Goal: Navigation & Orientation: Find specific page/section

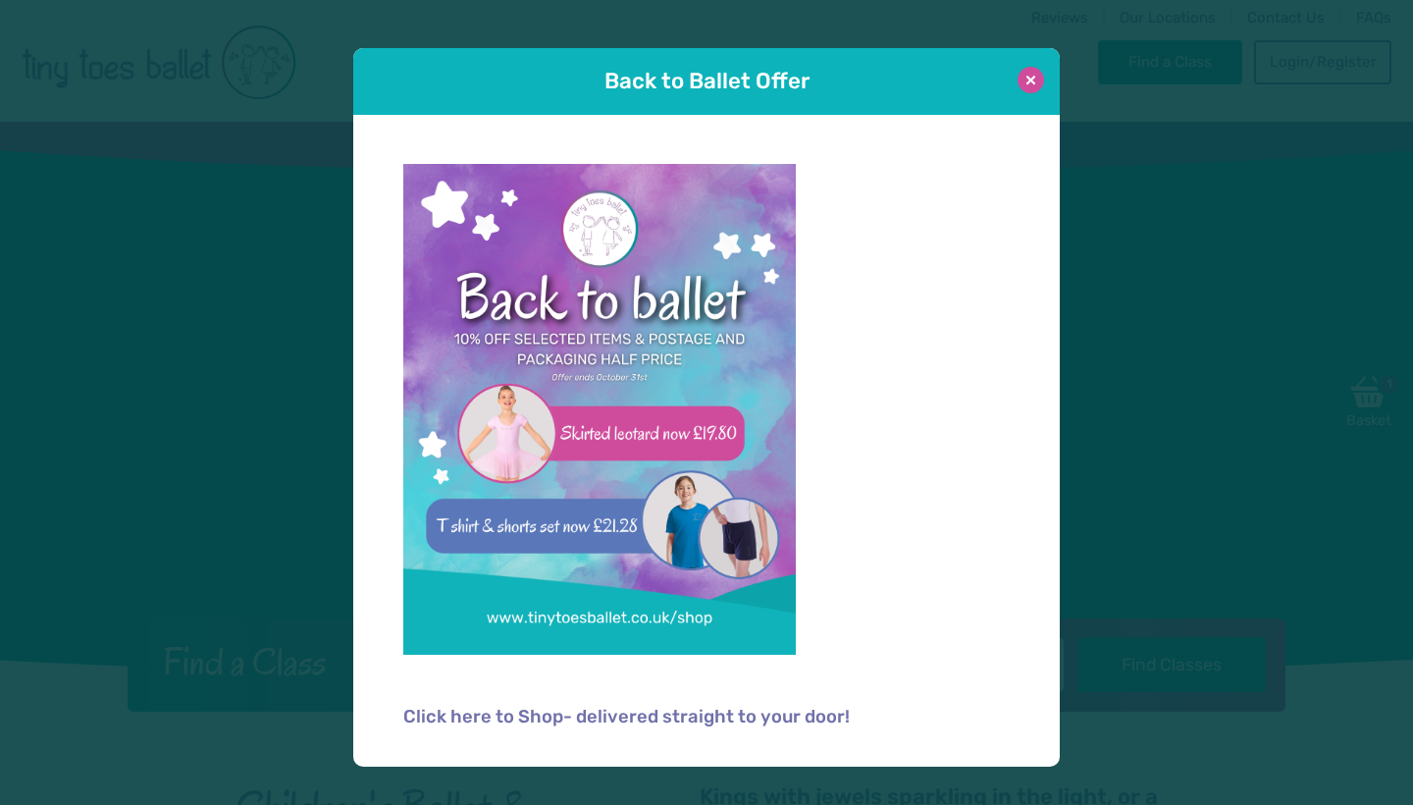
click at [1034, 75] on button at bounding box center [1031, 80] width 27 height 27
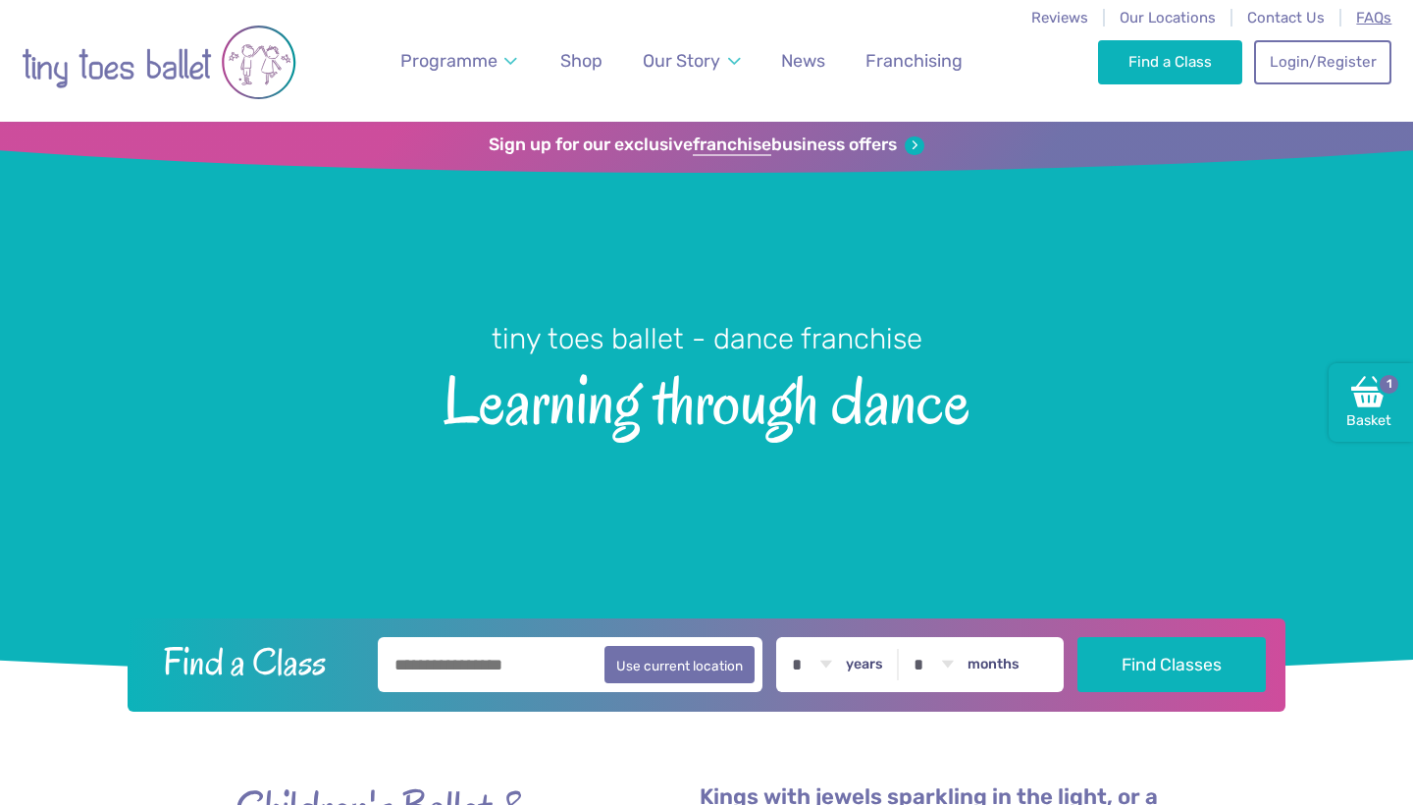
click at [1361, 19] on span "FAQs" at bounding box center [1374, 18] width 35 height 18
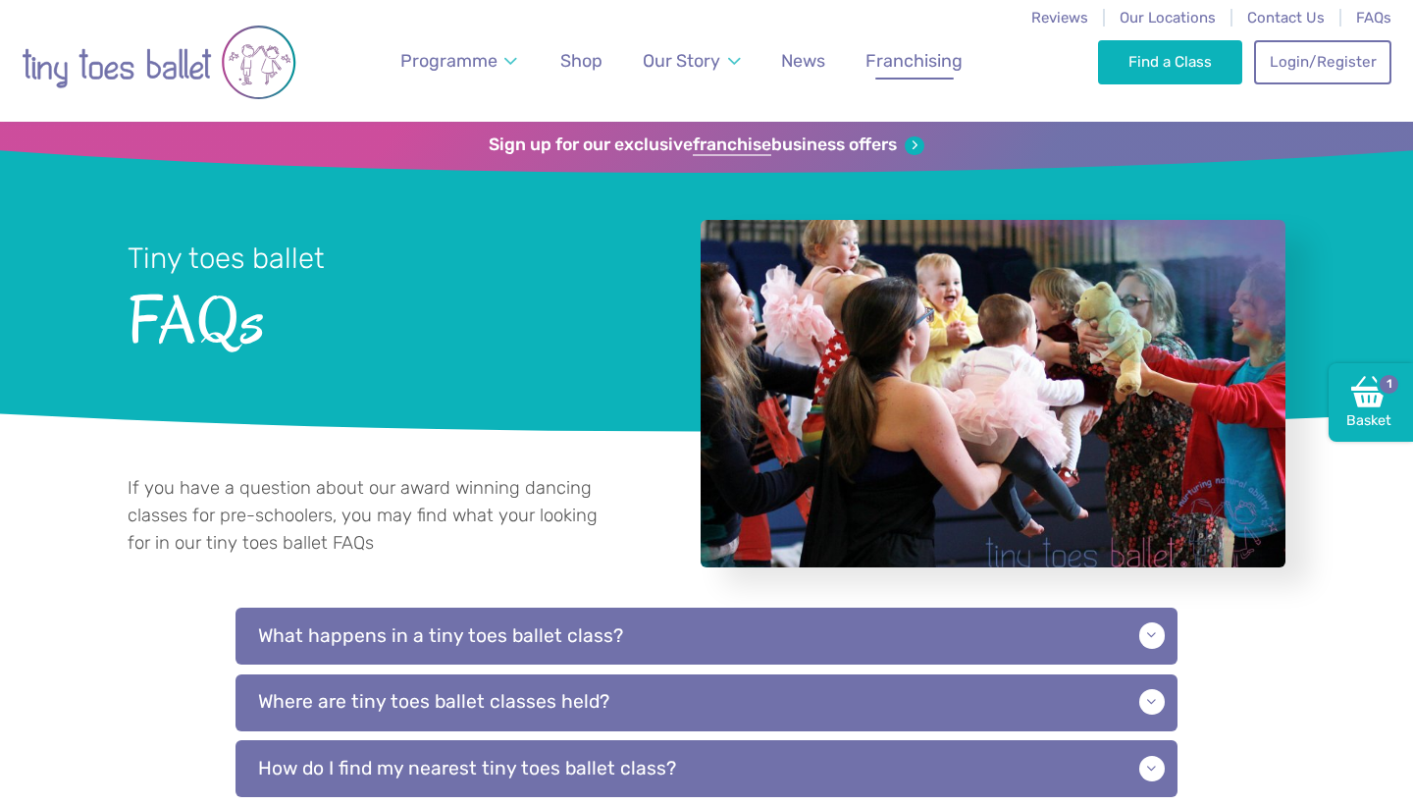
click at [920, 54] on span "Franchising" at bounding box center [914, 60] width 97 height 21
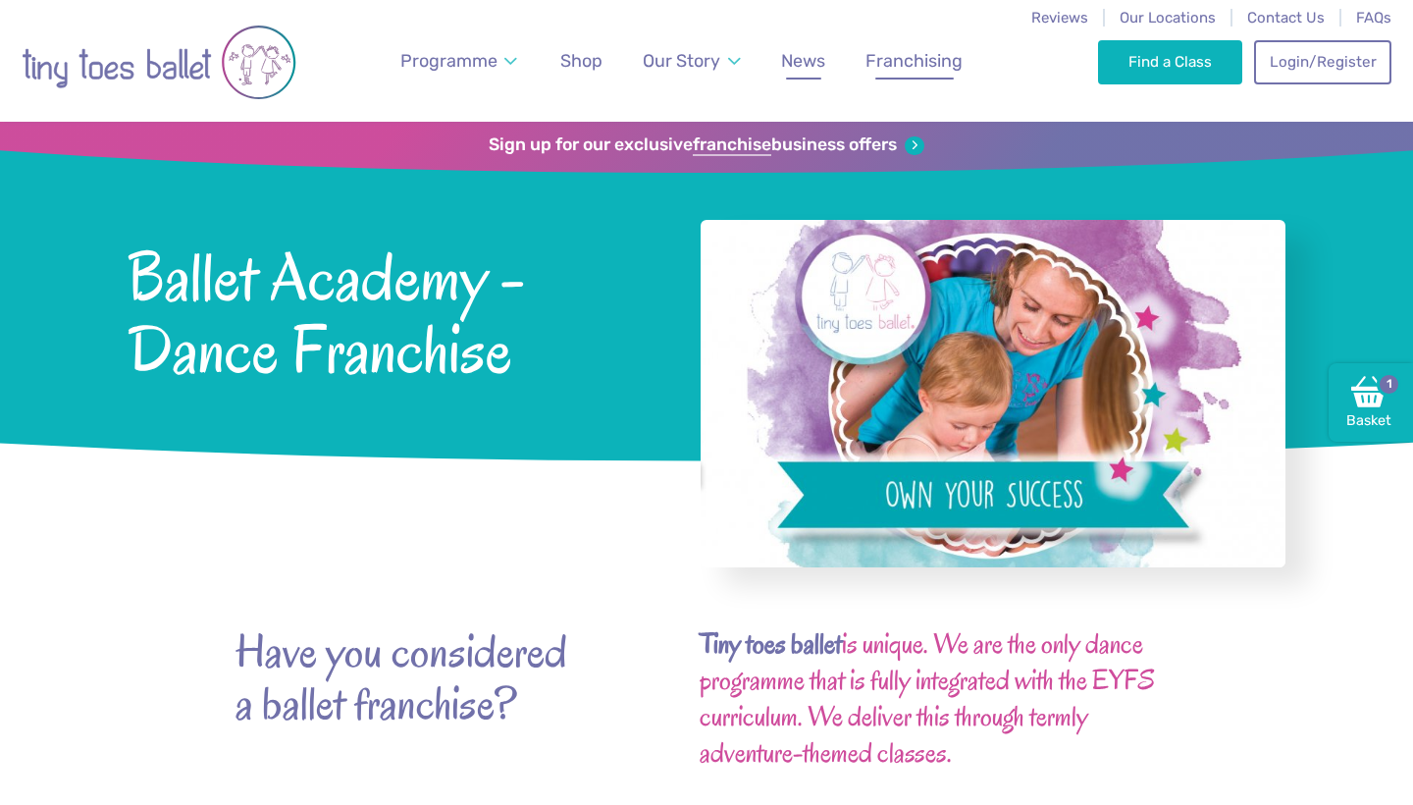
click at [818, 61] on span "News" at bounding box center [803, 60] width 44 height 21
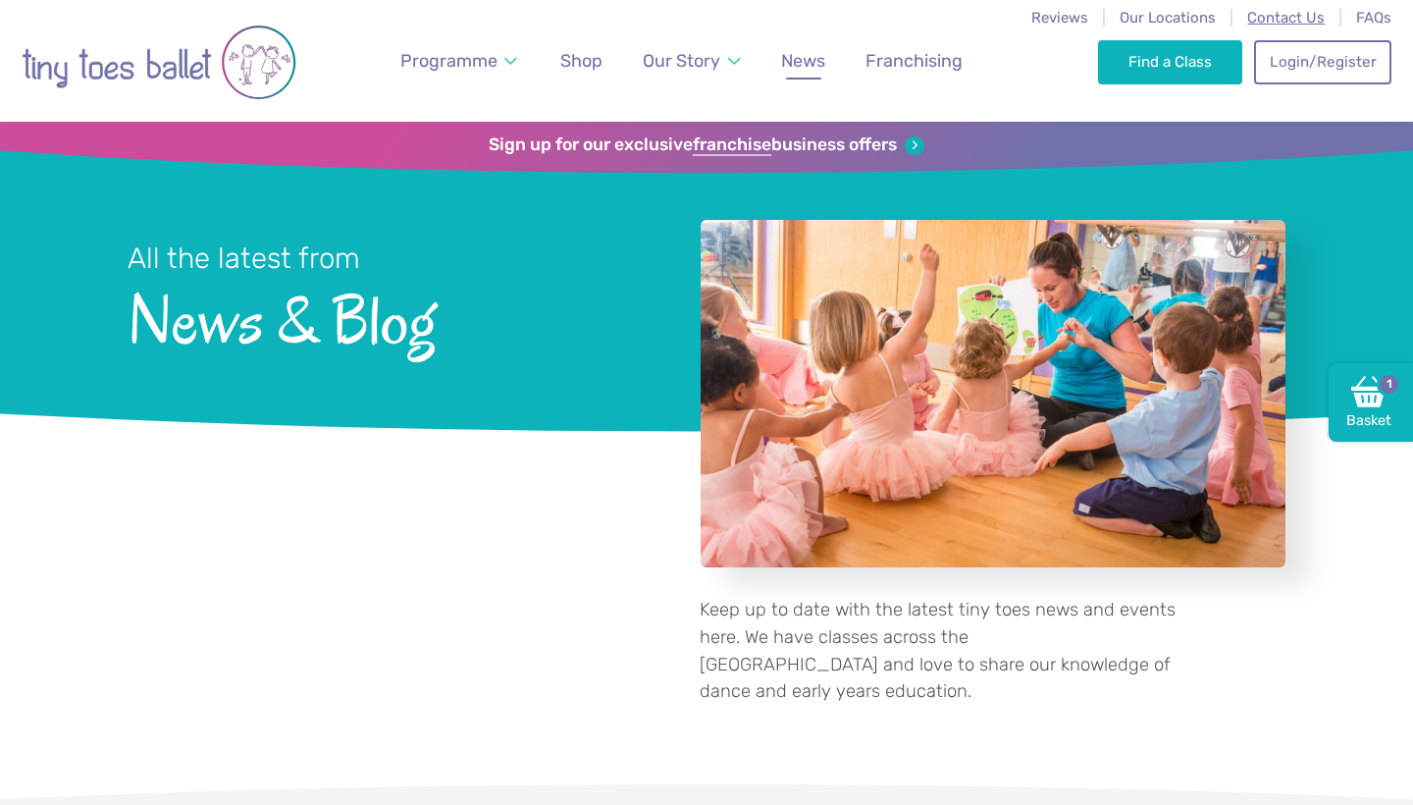
click at [1308, 21] on span "Contact Us" at bounding box center [1287, 18] width 78 height 18
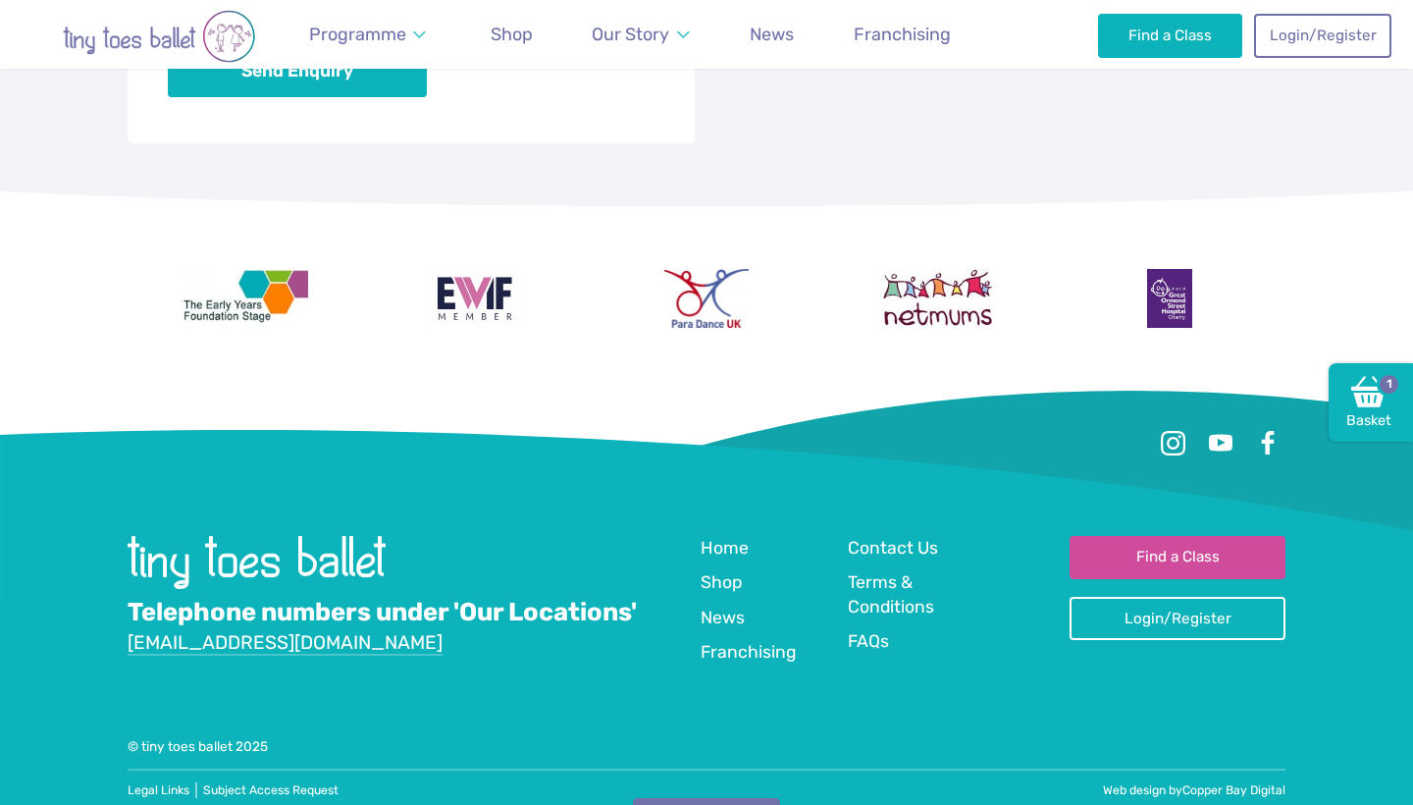
scroll to position [1829, 0]
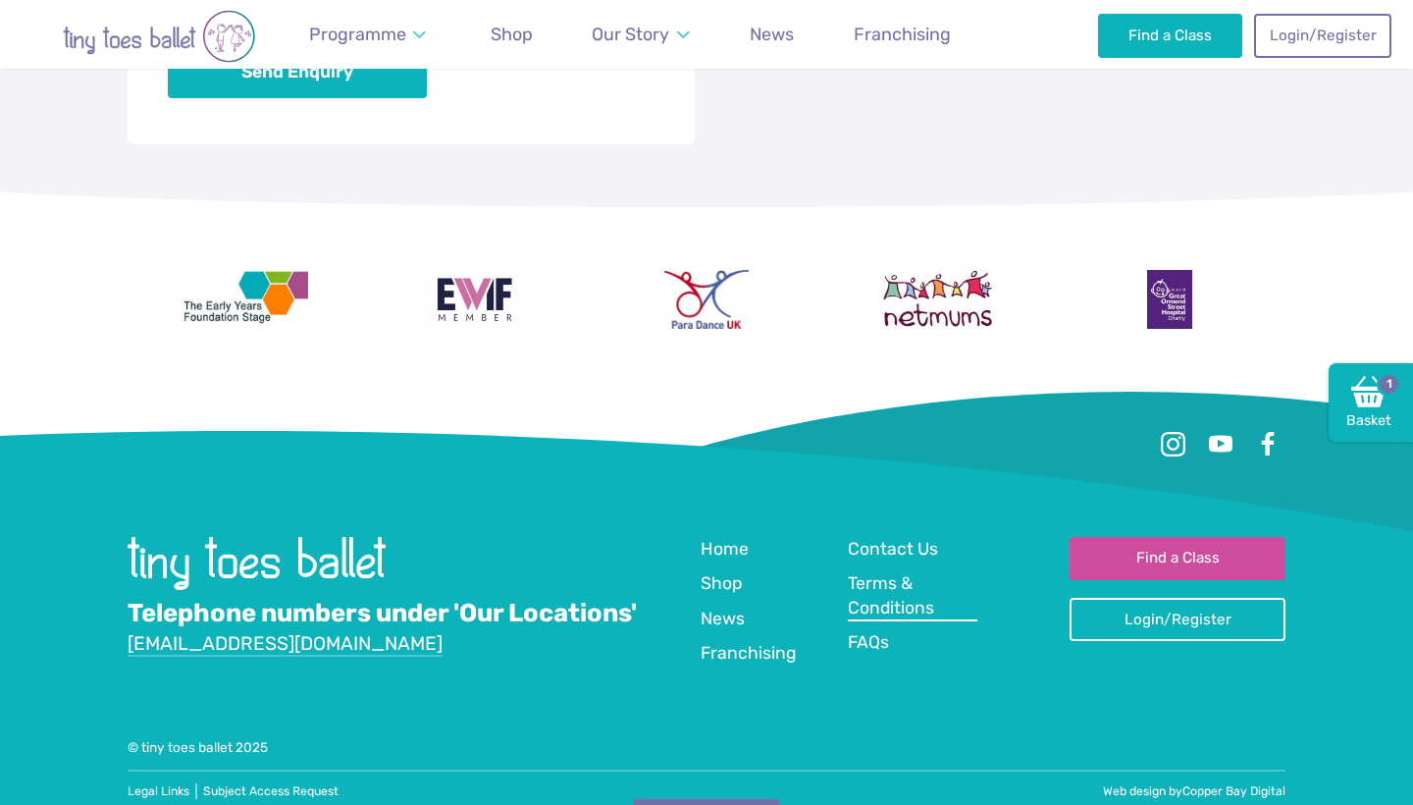
click at [878, 579] on span "Terms & Conditions" at bounding box center [891, 595] width 86 height 44
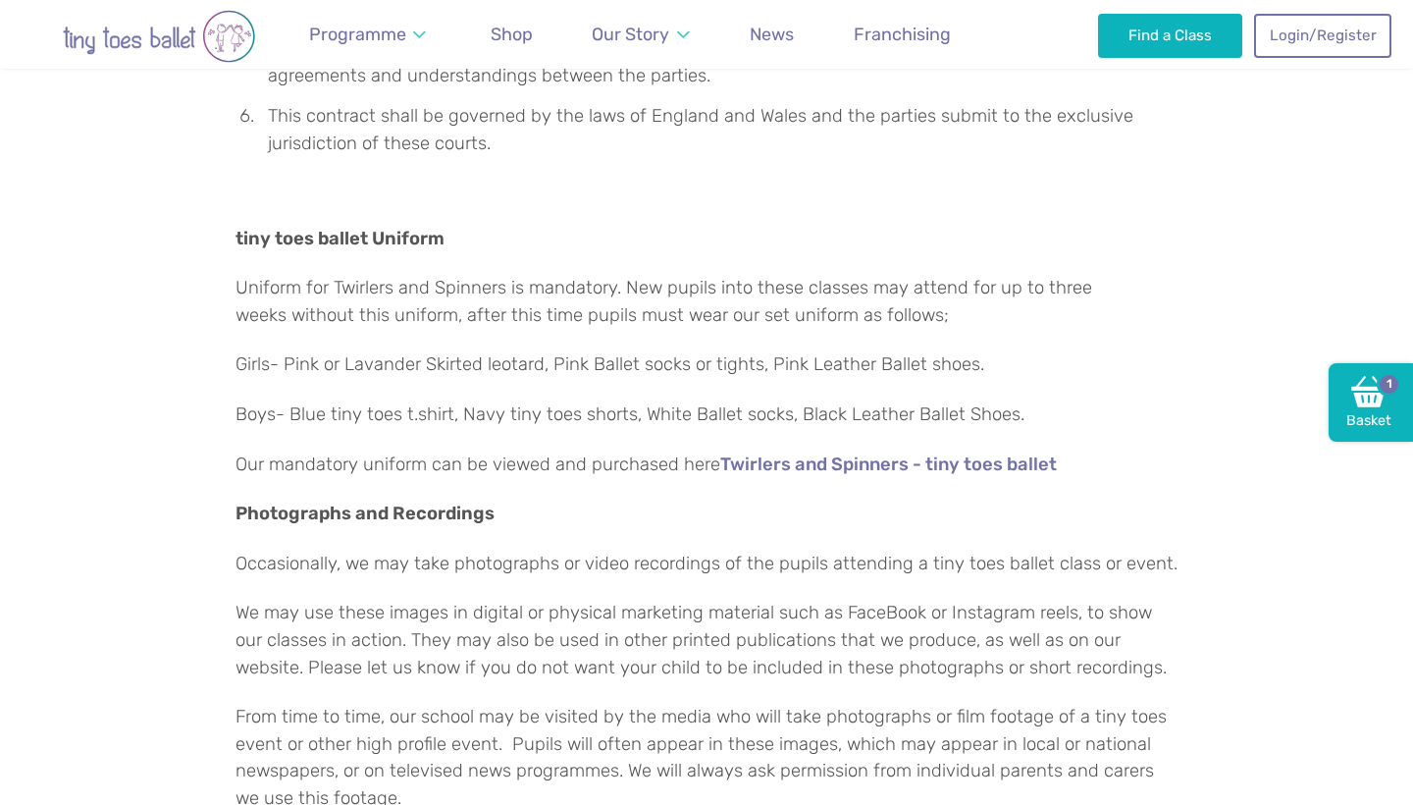
scroll to position [4720, 0]
